Goal: Navigation & Orientation: Find specific page/section

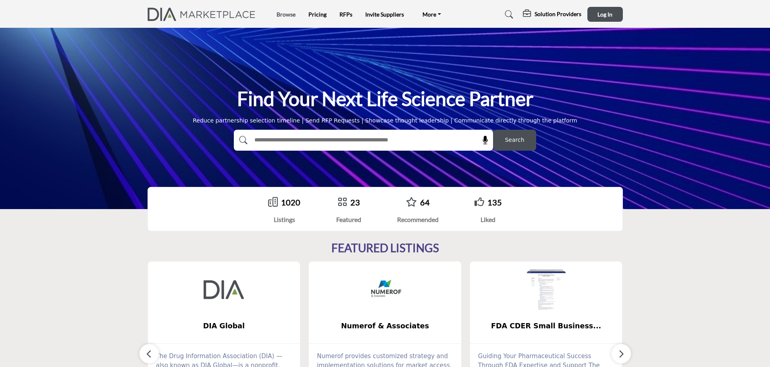
click at [291, 14] on link "Browse" at bounding box center [286, 14] width 19 height 7
click at [220, 13] on img at bounding box center [204, 14] width 113 height 13
